Goal: Transaction & Acquisition: Obtain resource

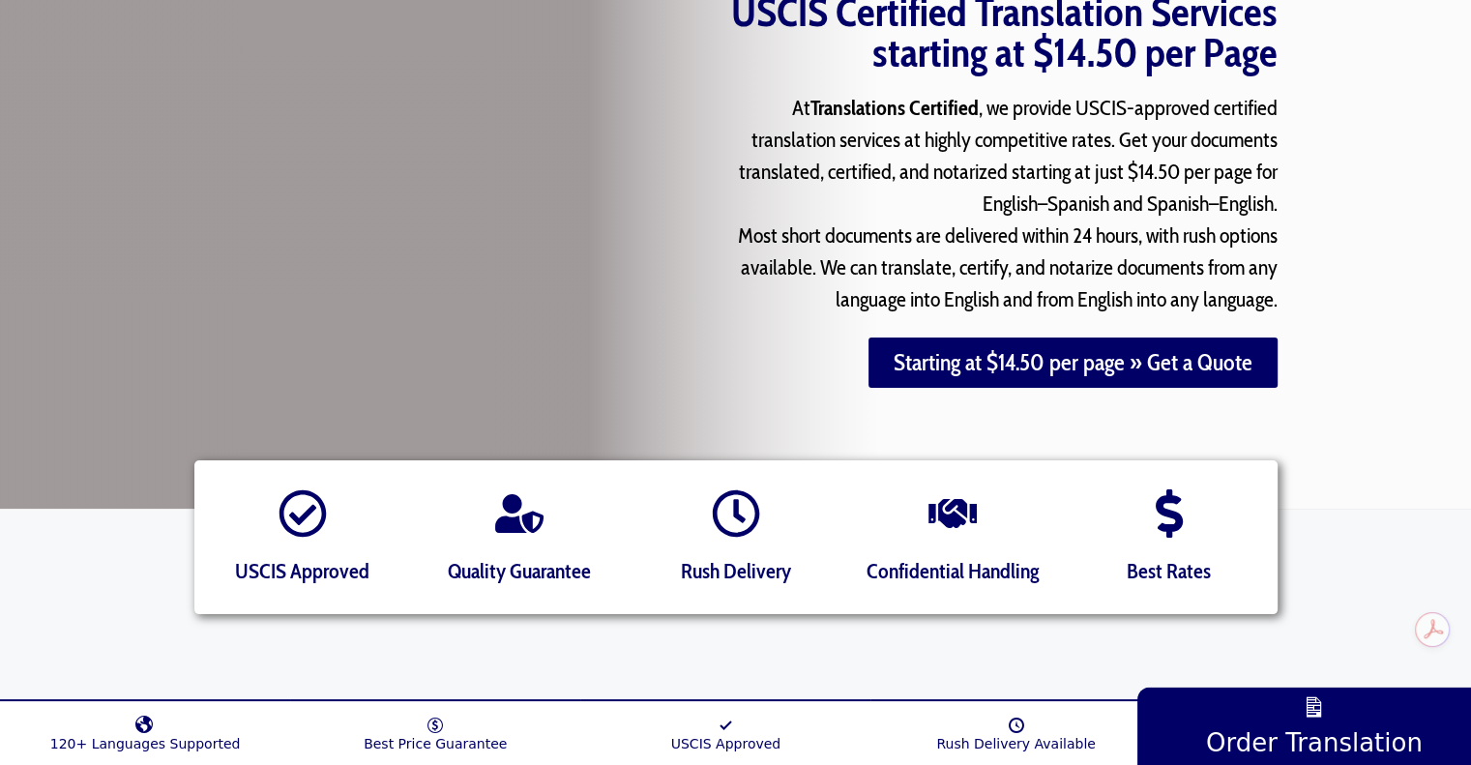
scroll to position [290, 0]
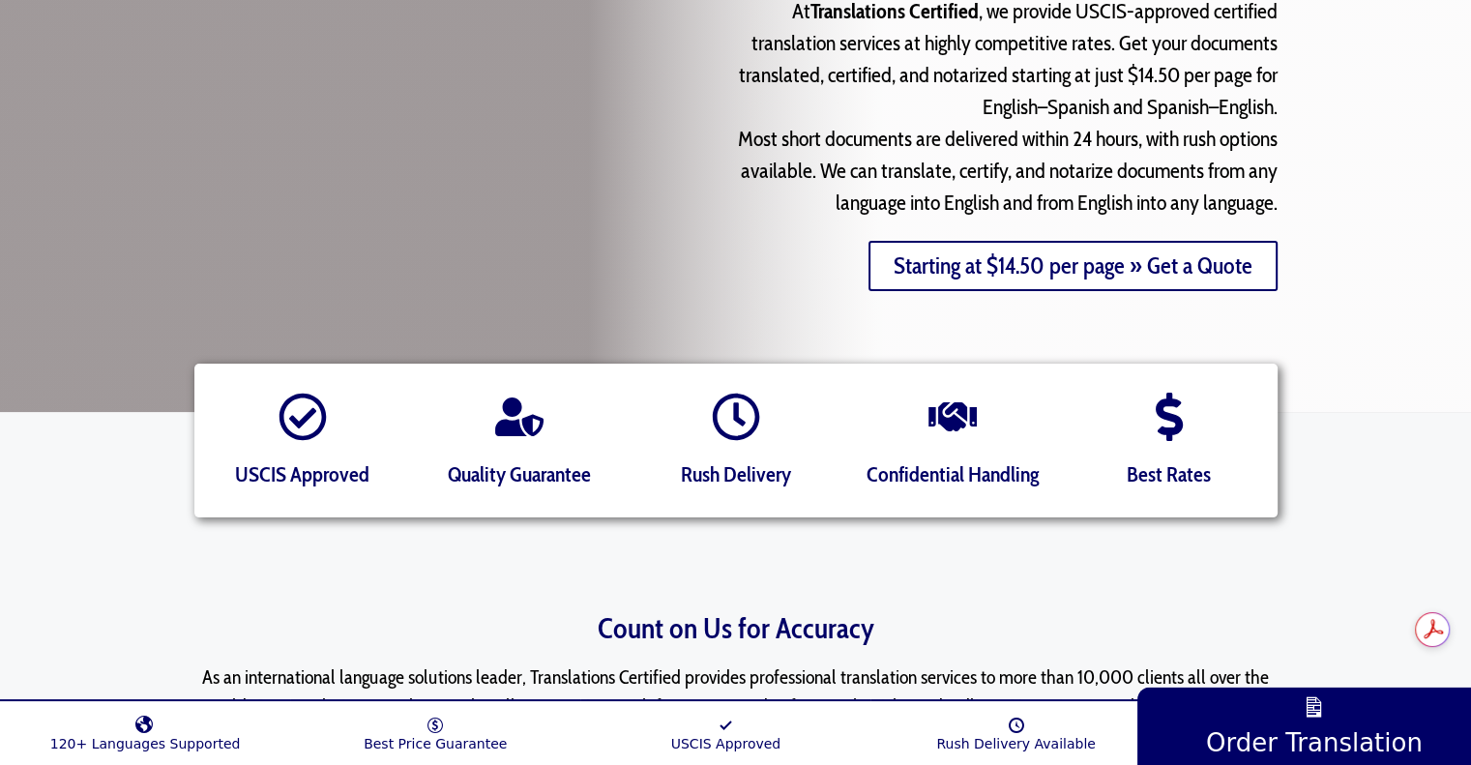
click at [1137, 270] on link "Starting at $14.50 per page » Get a Quote" at bounding box center [1072, 266] width 409 height 50
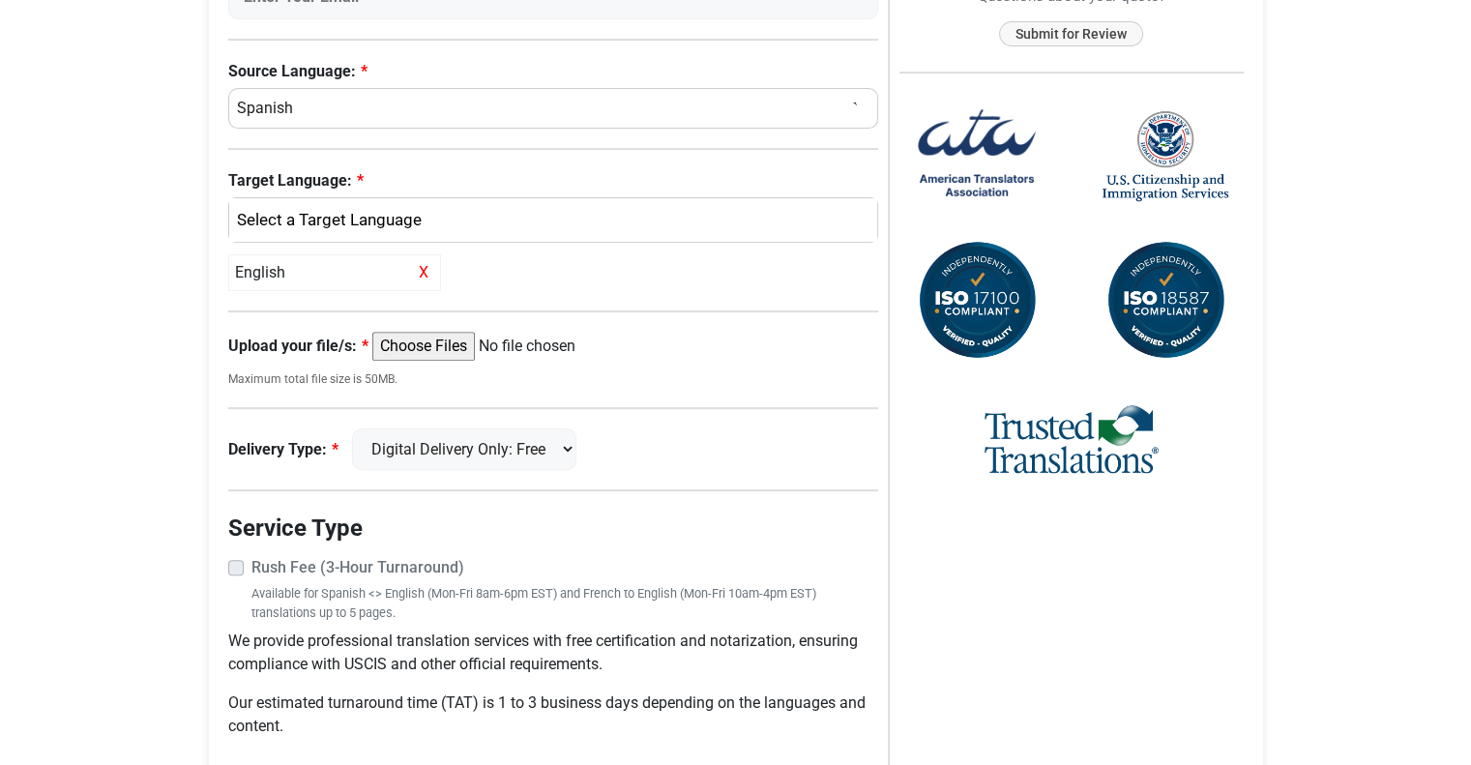
scroll to position [704, 0]
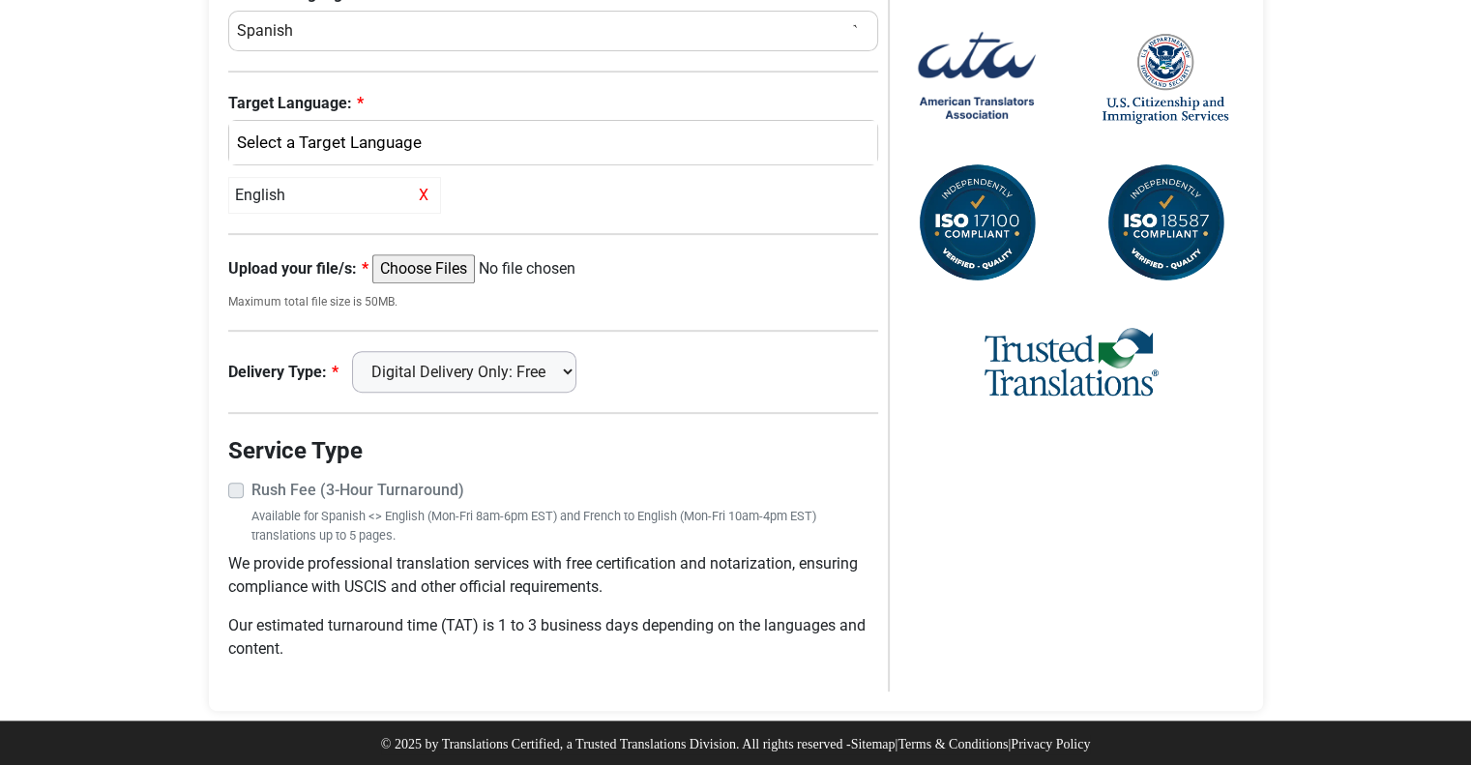
click at [576, 367] on select "Digital Delivery Only: Free FedEx 2 Day: $15" at bounding box center [464, 372] width 224 height 42
click at [908, 368] on div at bounding box center [1071, 343] width 344 height 115
drag, startPoint x: 289, startPoint y: 655, endPoint x: 211, endPoint y: 612, distance: 89.1
click at [211, 612] on div "Request a Quote Now Please complete the language information below First Name: …" at bounding box center [736, 68] width 1054 height 1283
drag, startPoint x: 1158, startPoint y: 644, endPoint x: 1109, endPoint y: 641, distance: 48.4
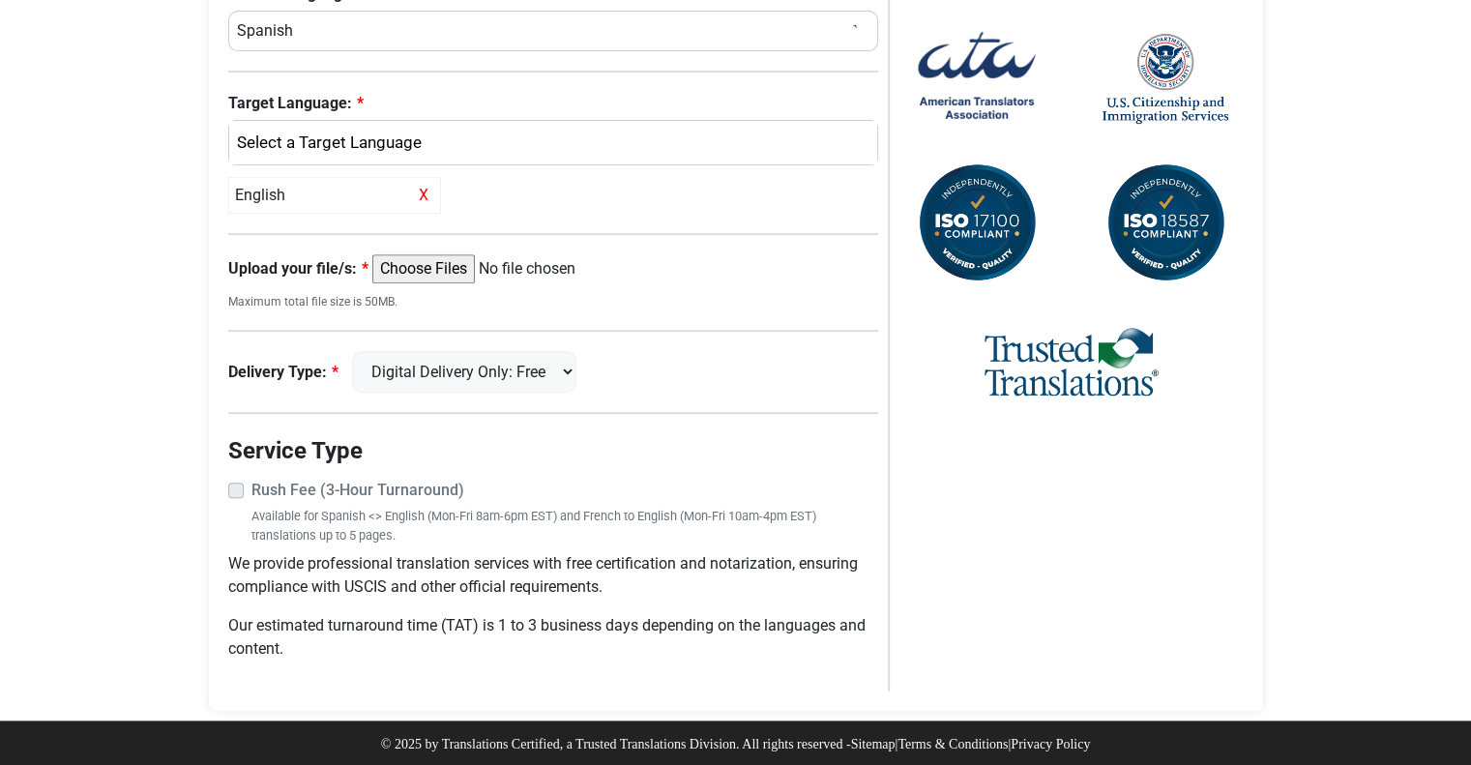
click at [1158, 645] on div "Order Summary Languages to Translate: English Page Count: Total: $ 0.00 USD FRE…" at bounding box center [1066, 69] width 356 height 1245
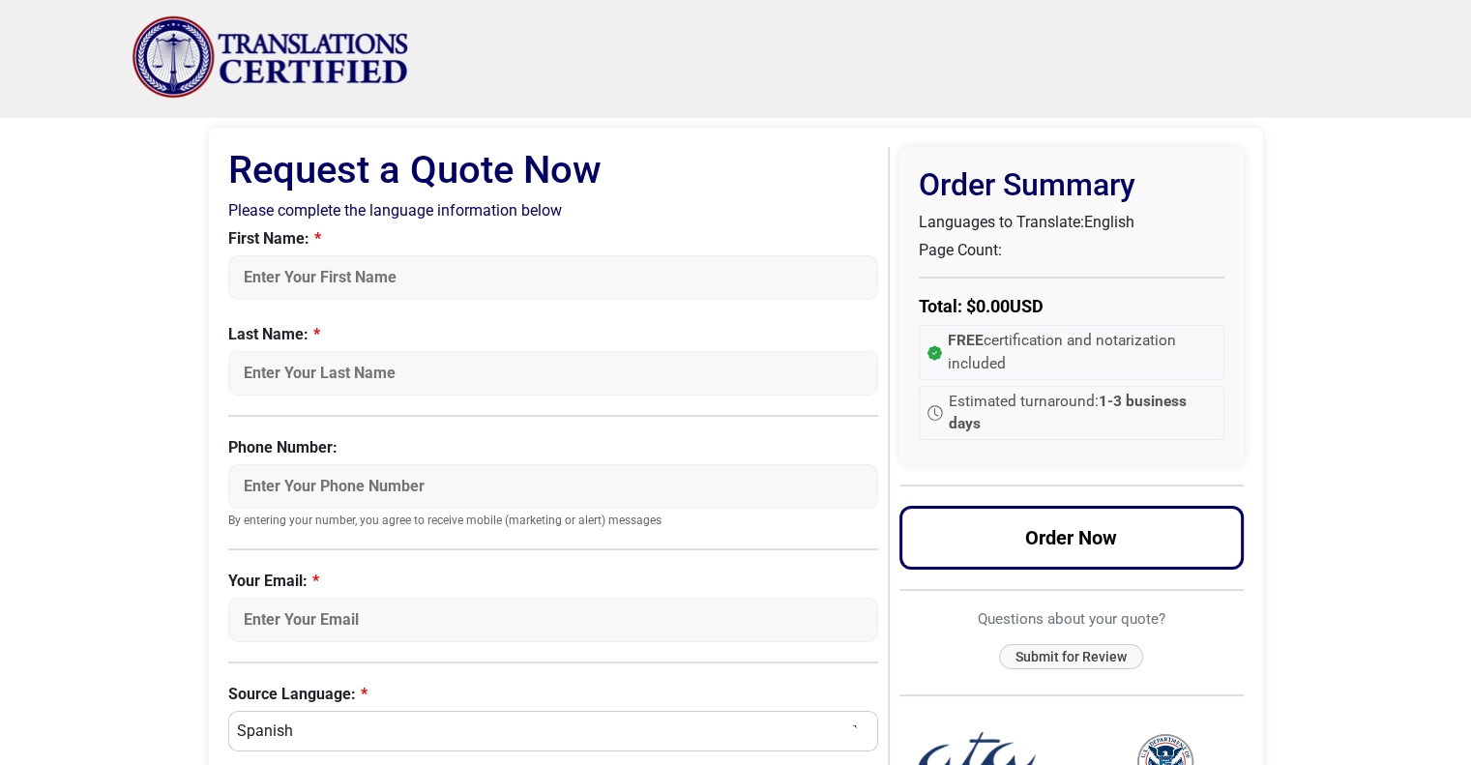
scroll to position [0, 0]
